Goal: Information Seeking & Learning: Learn about a topic

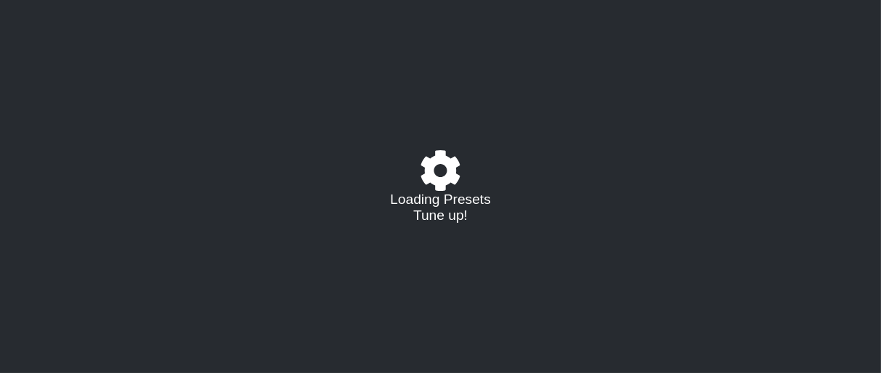
select select "/023177548424"
select select "A"
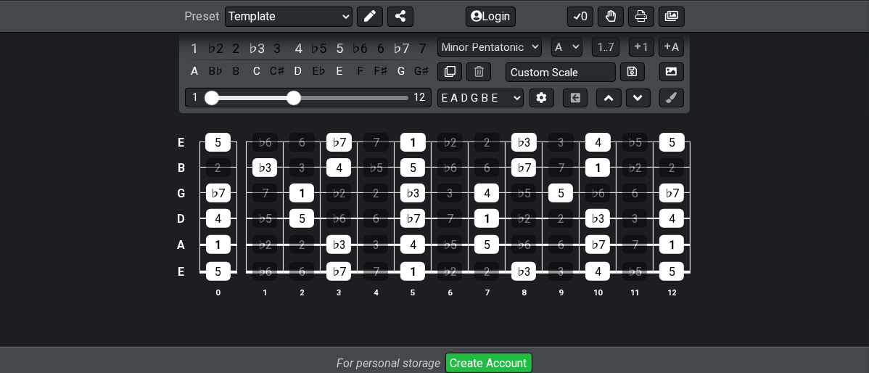
scroll to position [242, 0]
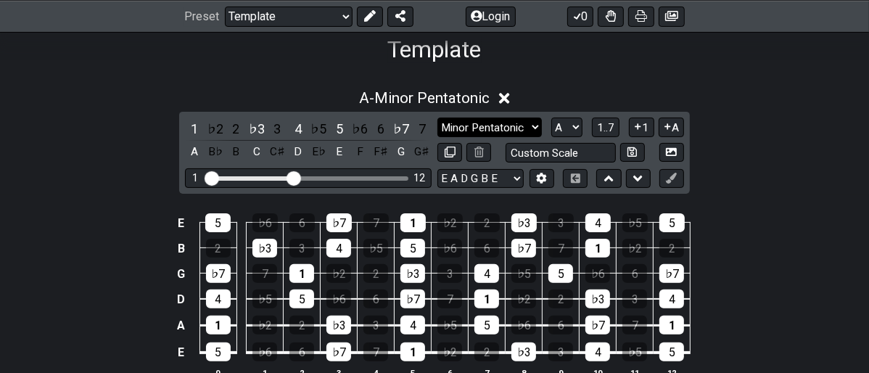
click at [534, 126] on select "Minor Pentatonic Major 3rds Minor Pentatonic Major Pentatonic Minor Blues Major…" at bounding box center [489, 127] width 104 height 20
select select "Minor"
click at [437, 117] on select "Minor Pentatonic Major 3rds Minor Pentatonic Major Pentatonic Minor Blues Major…" at bounding box center [489, 127] width 104 height 20
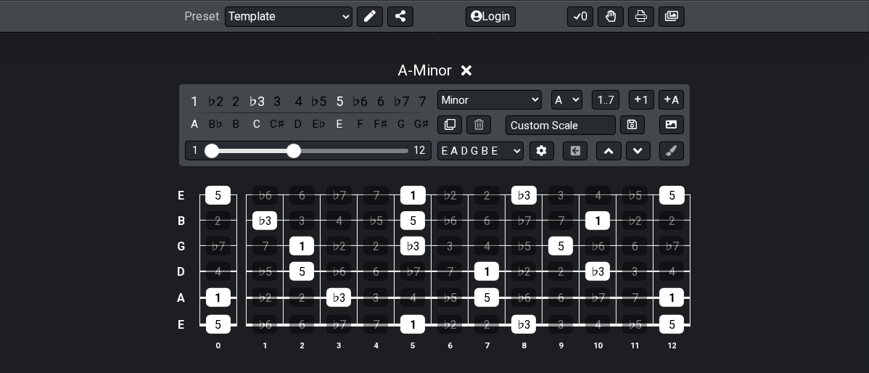
scroll to position [242, 0]
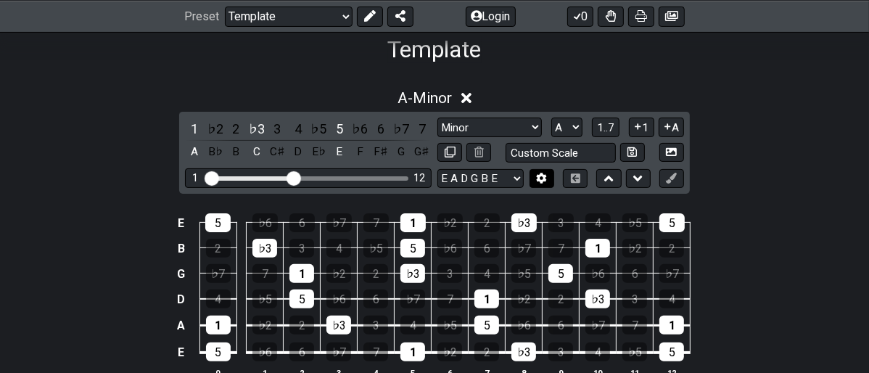
click at [545, 183] on button at bounding box center [541, 179] width 25 height 20
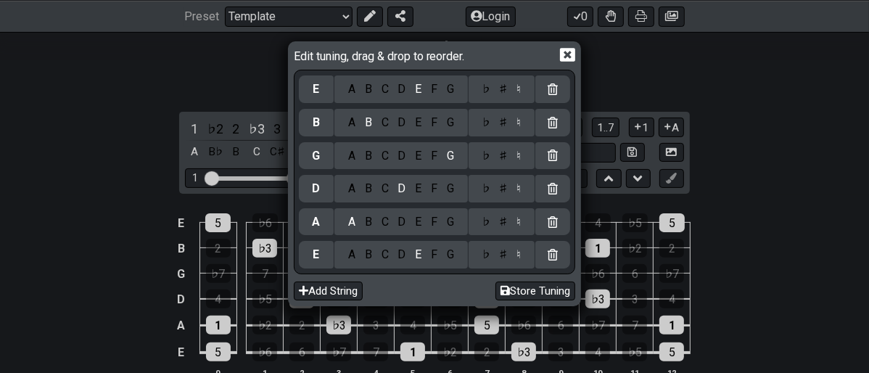
click at [561, 60] on icon at bounding box center [567, 55] width 15 height 14
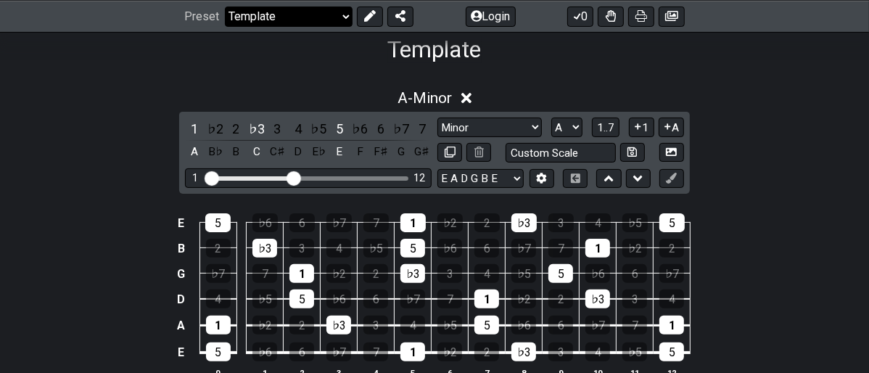
click at [342, 18] on select "Welcome to #fretflip! Template Custom Preset Minor Pentatonic Major Pentatonic …" at bounding box center [289, 16] width 128 height 20
click at [225, 6] on select "Welcome to #fretflip! Template Custom Preset Minor Pentatonic Major Pentatonic …" at bounding box center [289, 16] width 128 height 20
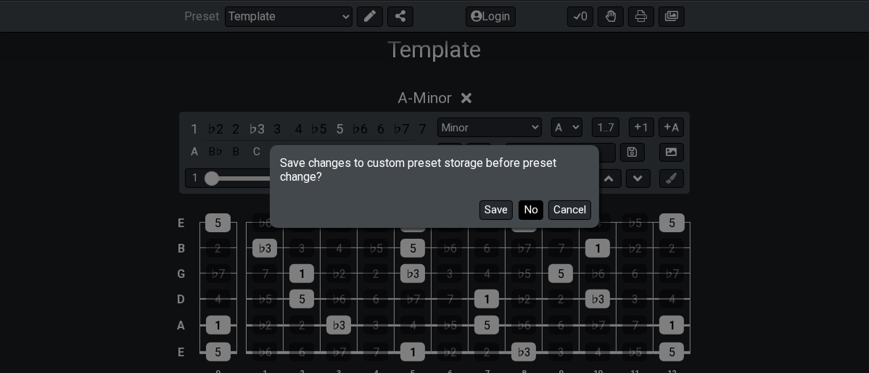
click at [530, 218] on button "No" at bounding box center [531, 210] width 25 height 20
select select "/3nps-caged-shapes"
select select "A"
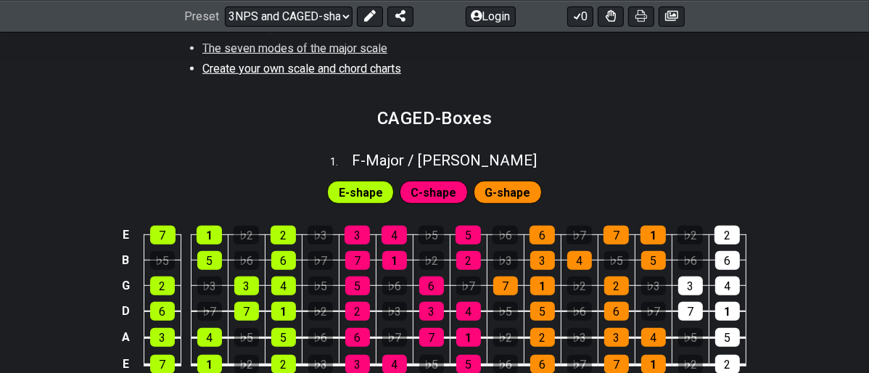
scroll to position [564, 0]
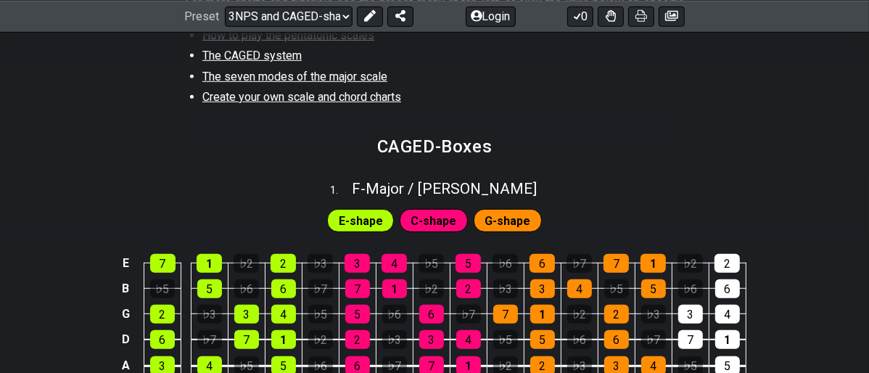
click at [484, 172] on div "F - Major / Ionian" at bounding box center [444, 183] width 185 height 25
select select "F"
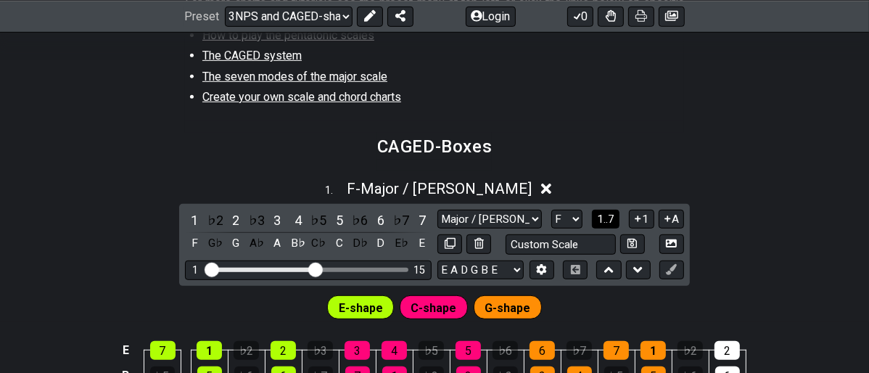
click at [604, 213] on span "1..7" at bounding box center [605, 219] width 17 height 13
click at [604, 214] on span "..." at bounding box center [606, 219] width 7 height 13
click at [653, 168] on section "CAGED-Boxes" at bounding box center [434, 152] width 869 height 38
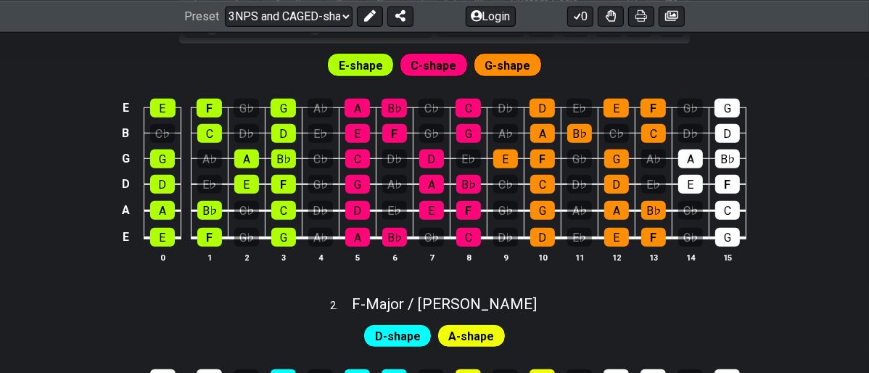
scroll to position [725, 0]
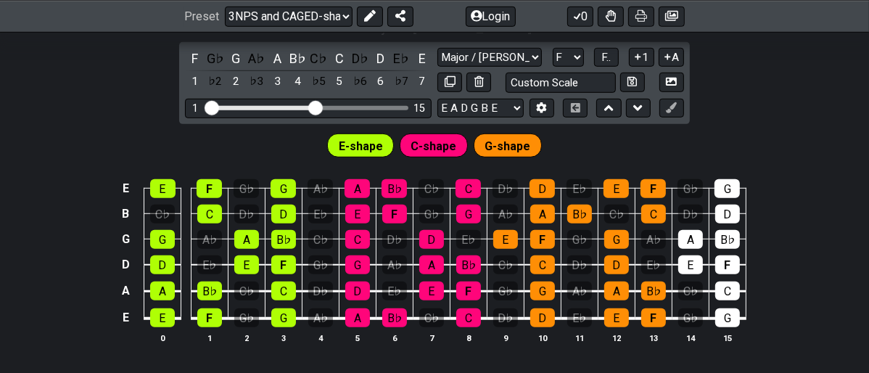
click at [788, 67] on div "1 . F - Major / Ionian F G♭ G A♭ A B♭ C♭ C D♭ D E♭ E 1 ♭2 2 ♭3 3 4 ♭5 5 ♭6 6 ♭7…" at bounding box center [434, 186] width 869 height 355
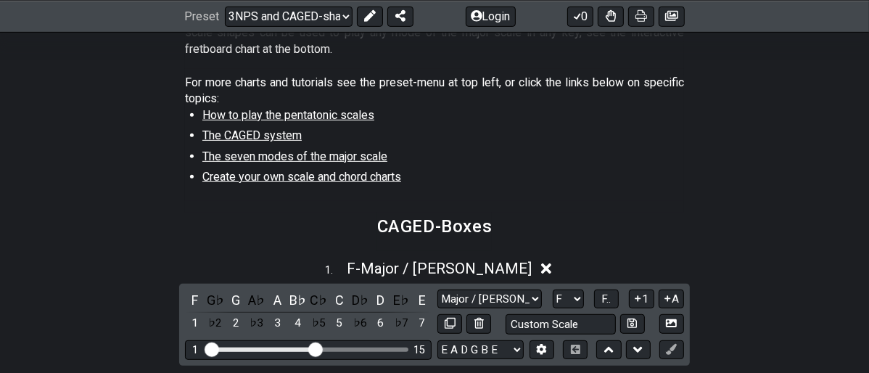
scroll to position [483, 0]
click at [352, 157] on span "The seven modes of the major scale" at bounding box center [294, 157] width 185 height 14
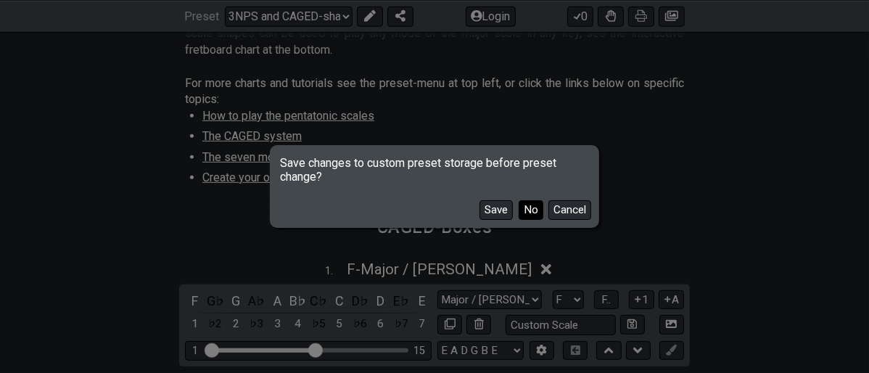
click at [521, 211] on button "No" at bounding box center [531, 210] width 25 height 20
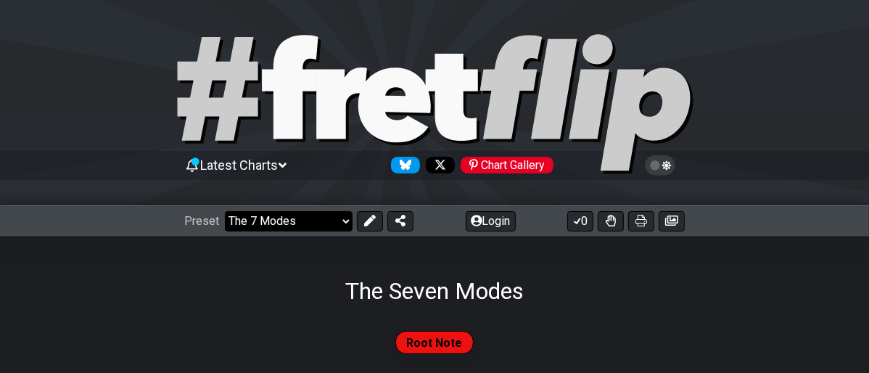
click at [350, 219] on select "Welcome to #fretflip! Template Custom Preset Minor Pentatonic Major Pentatonic …" at bounding box center [289, 221] width 128 height 20
click at [225, 211] on select "Welcome to #fretflip! Template Custom Preset Minor Pentatonic Major Pentatonic …" at bounding box center [289, 221] width 128 height 20
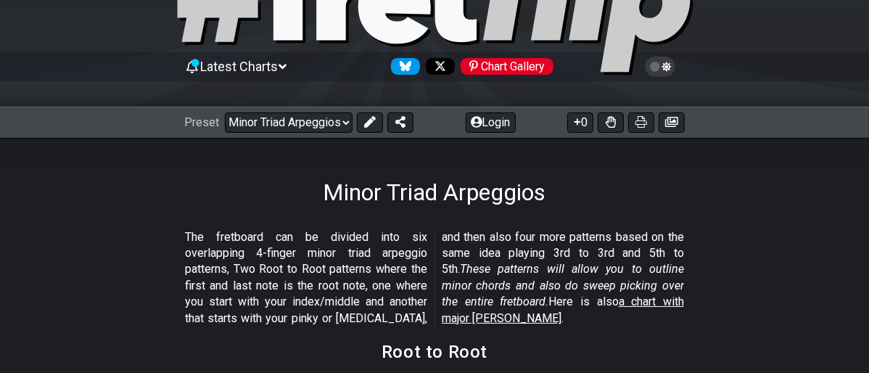
scroll to position [81, 0]
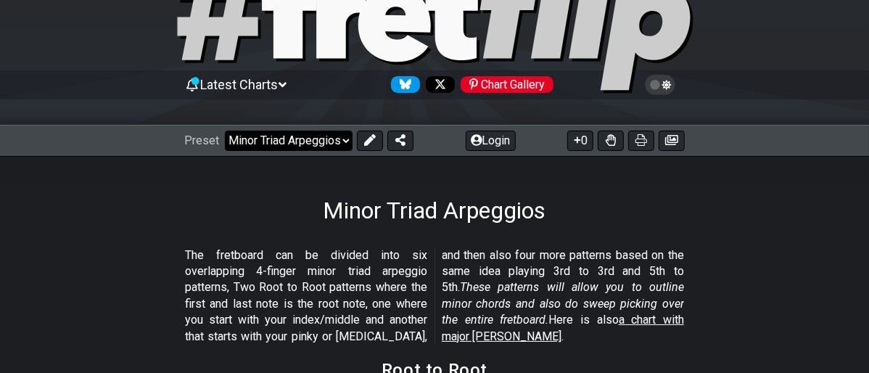
click at [343, 144] on select "Welcome to #fretflip! Template Custom Preset Minor Pentatonic Major Pentatonic …" at bounding box center [289, 141] width 128 height 20
click at [225, 131] on select "Welcome to #fretflip! Template Custom Preset Minor Pentatonic Major Pentatonic …" at bounding box center [289, 141] width 128 height 20
select select "/harmonizing-scales"
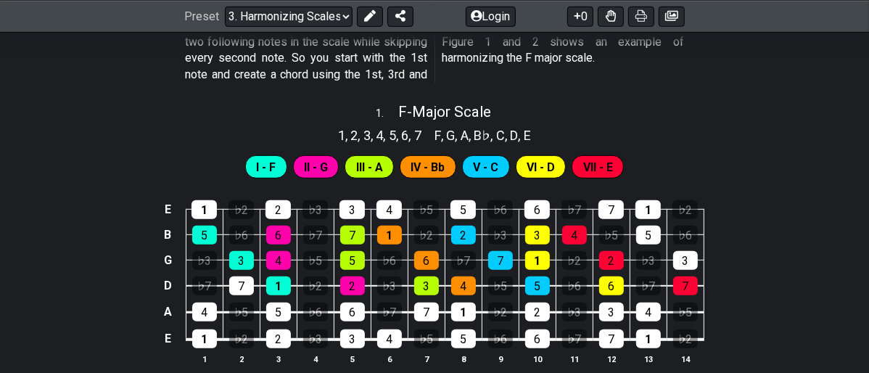
scroll to position [564, 0]
